Goal: Task Accomplishment & Management: Manage account settings

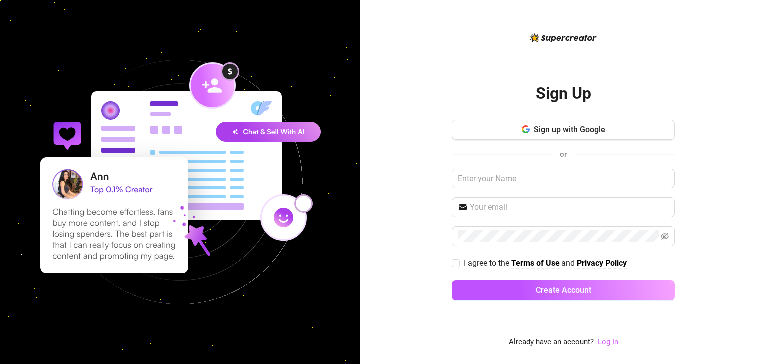
click at [603, 343] on link "Log In" at bounding box center [608, 341] width 20 height 9
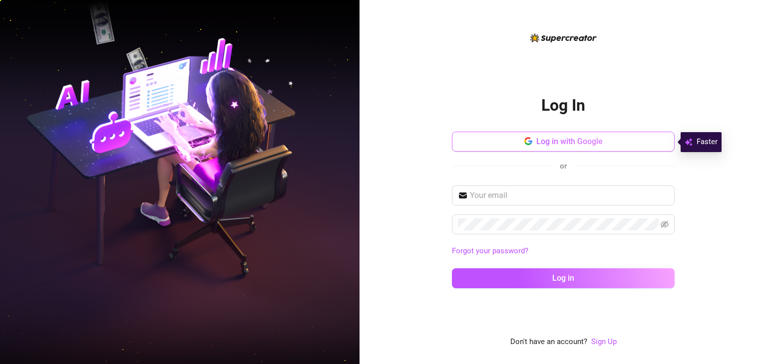
click at [575, 141] on span "Log in with Google" at bounding box center [569, 141] width 66 height 9
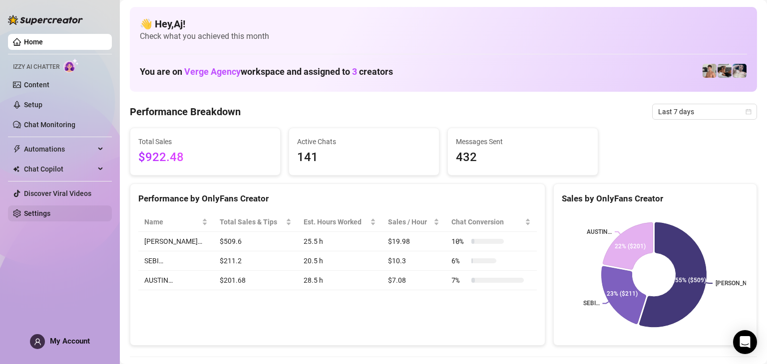
click at [42, 212] on link "Settings" at bounding box center [37, 214] width 26 height 8
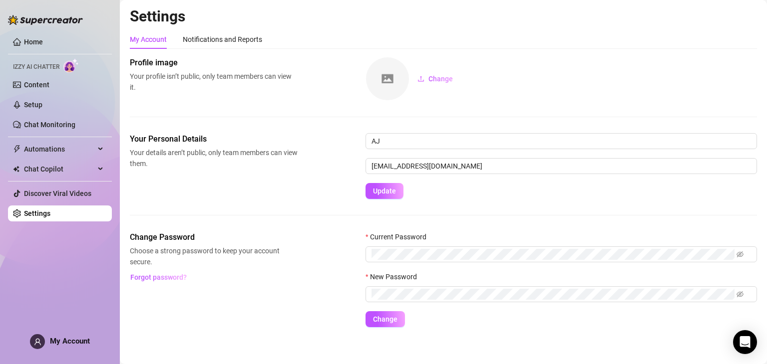
click at [42, 212] on link "Settings" at bounding box center [37, 214] width 26 height 8
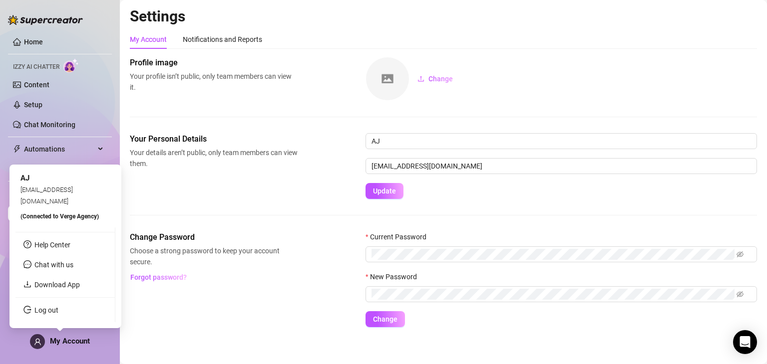
click at [77, 341] on span "My Account" at bounding box center [70, 341] width 40 height 9
click at [77, 286] on link "Download App" at bounding box center [56, 285] width 45 height 8
